Goal: Task Accomplishment & Management: Manage account settings

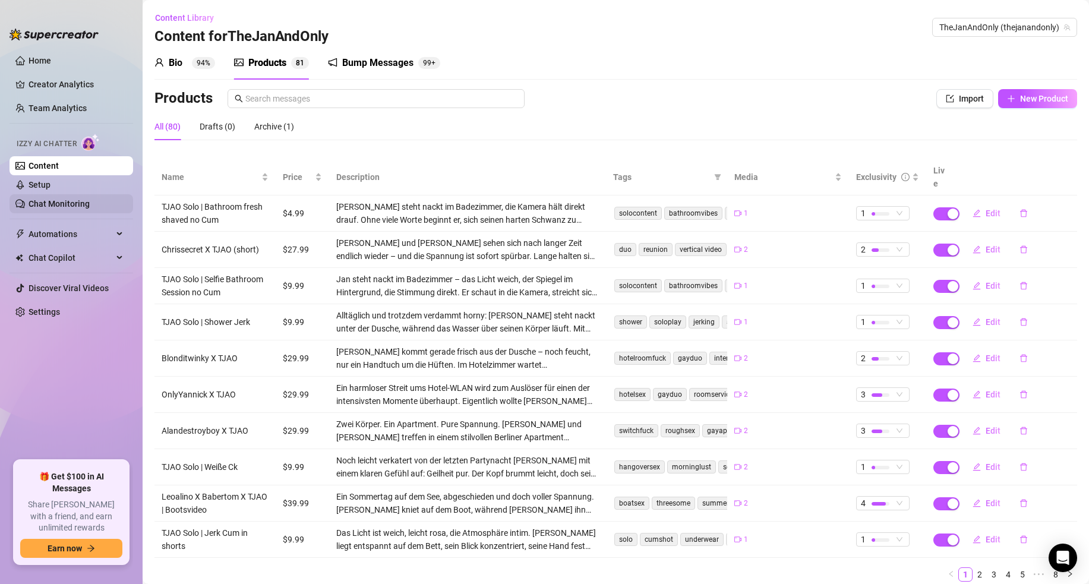
click at [70, 201] on link "Chat Monitoring" at bounding box center [59, 204] width 61 height 10
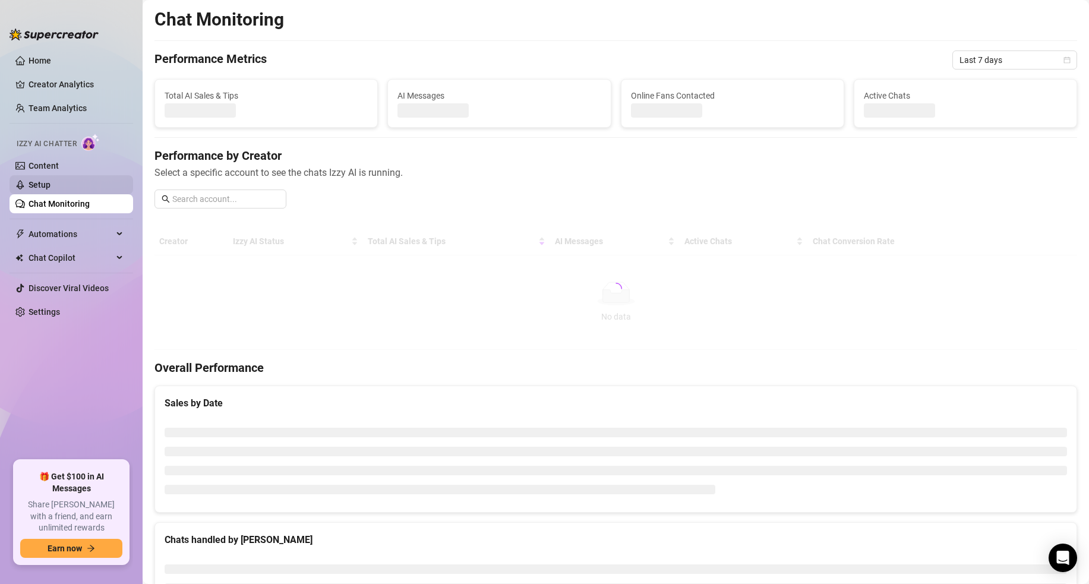
click at [50, 188] on link "Setup" at bounding box center [40, 185] width 22 height 10
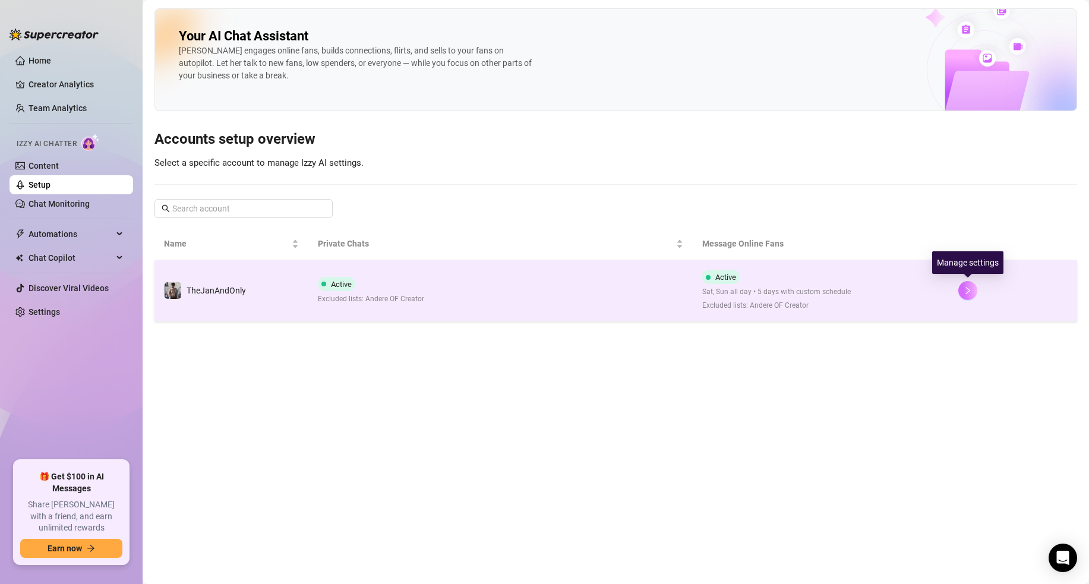
click at [964, 295] on button "button" at bounding box center [967, 290] width 19 height 19
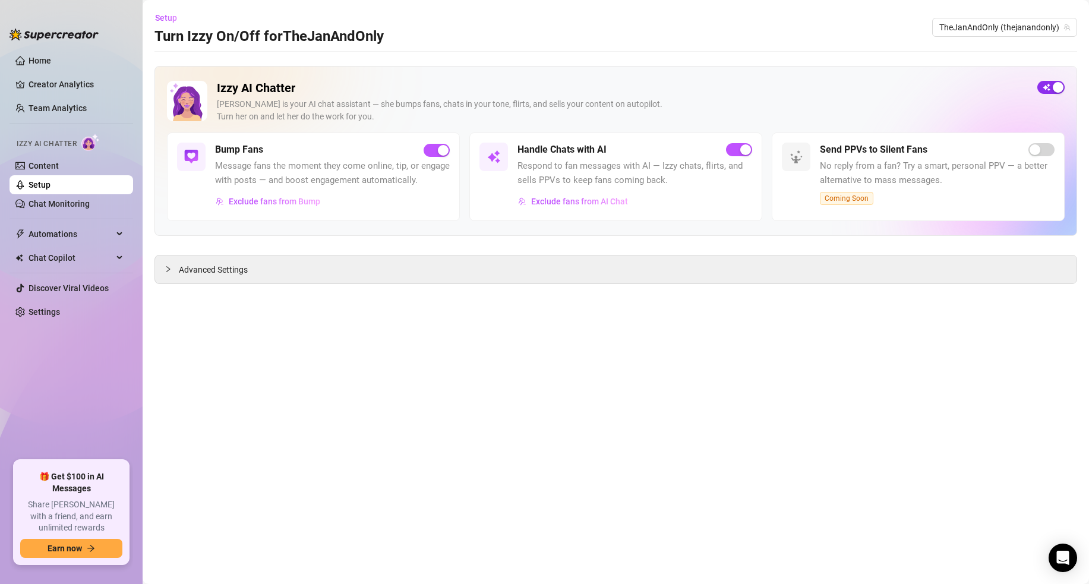
click at [964, 82] on div "button" at bounding box center [1058, 87] width 11 height 11
